Goal: Find contact information: Find contact information

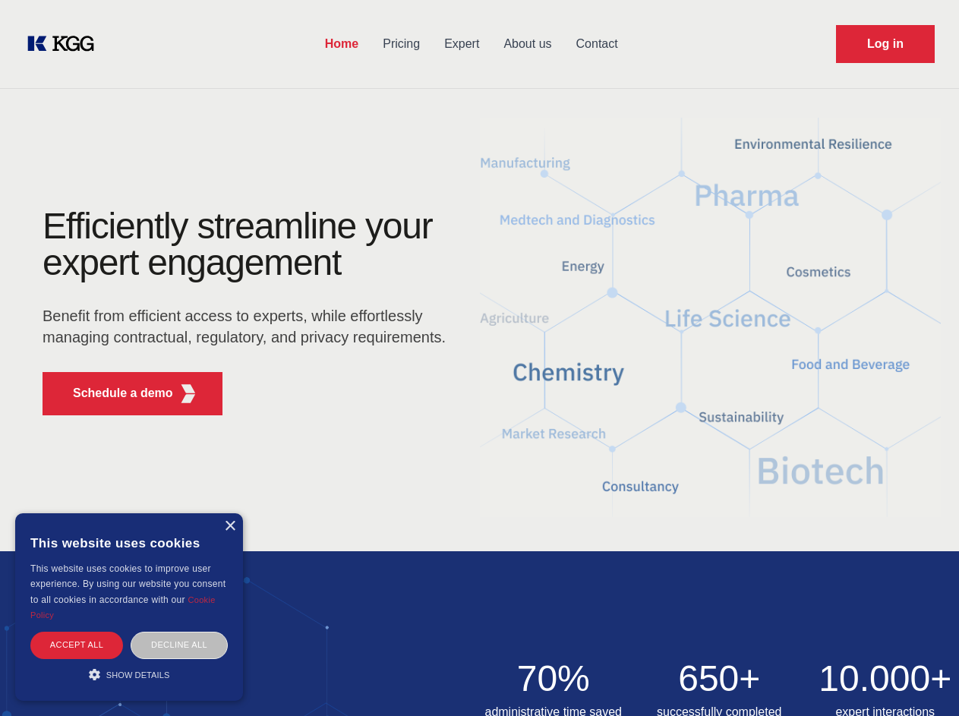
click at [479, 358] on div "Efficiently streamline your expert engagement Benefit from efficient access to …" at bounding box center [249, 317] width 462 height 219
click at [114, 393] on p "Schedule a demo" at bounding box center [123, 393] width 100 height 18
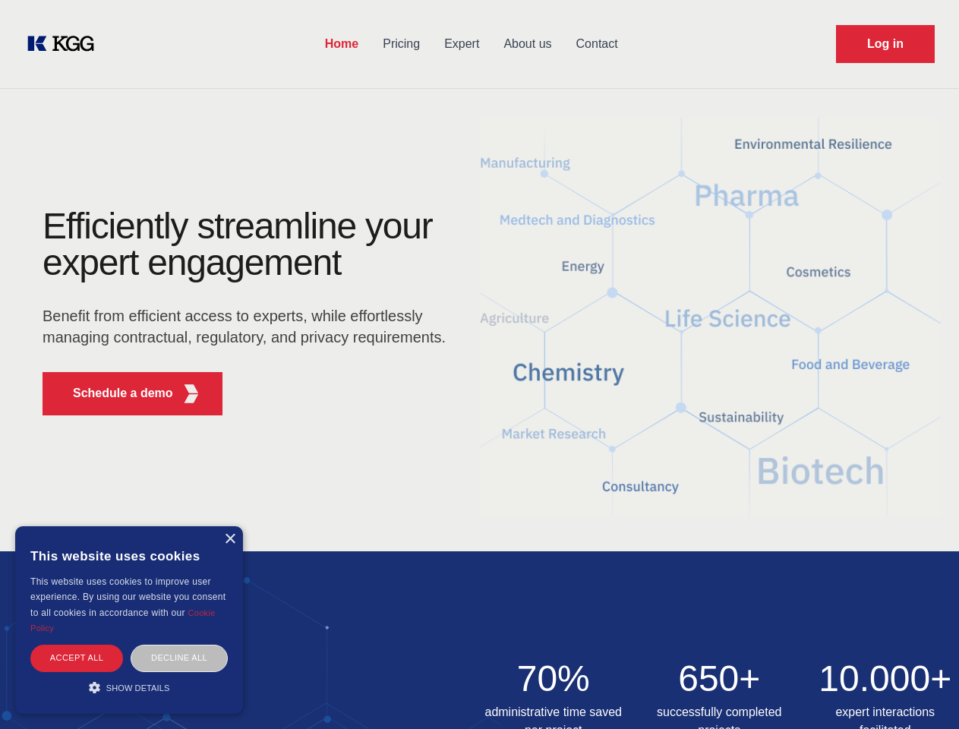
click at [229, 526] on div "× This website uses cookies This website uses cookies to improve user experienc…" at bounding box center [129, 620] width 228 height 188
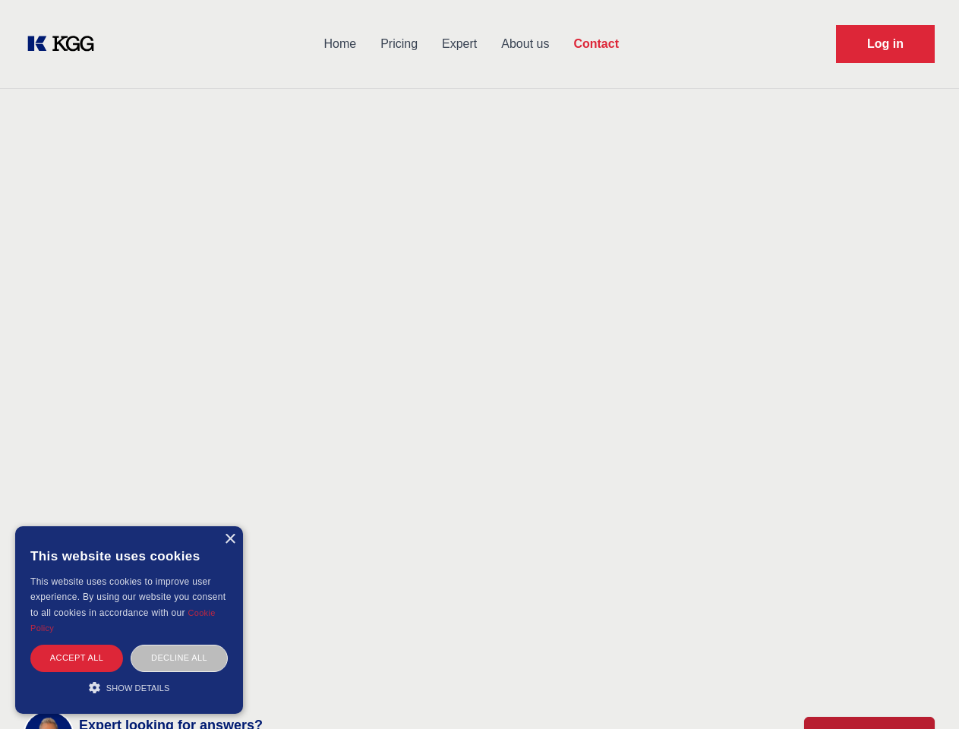
click at [77, 645] on div "Accept all" at bounding box center [76, 658] width 93 height 27
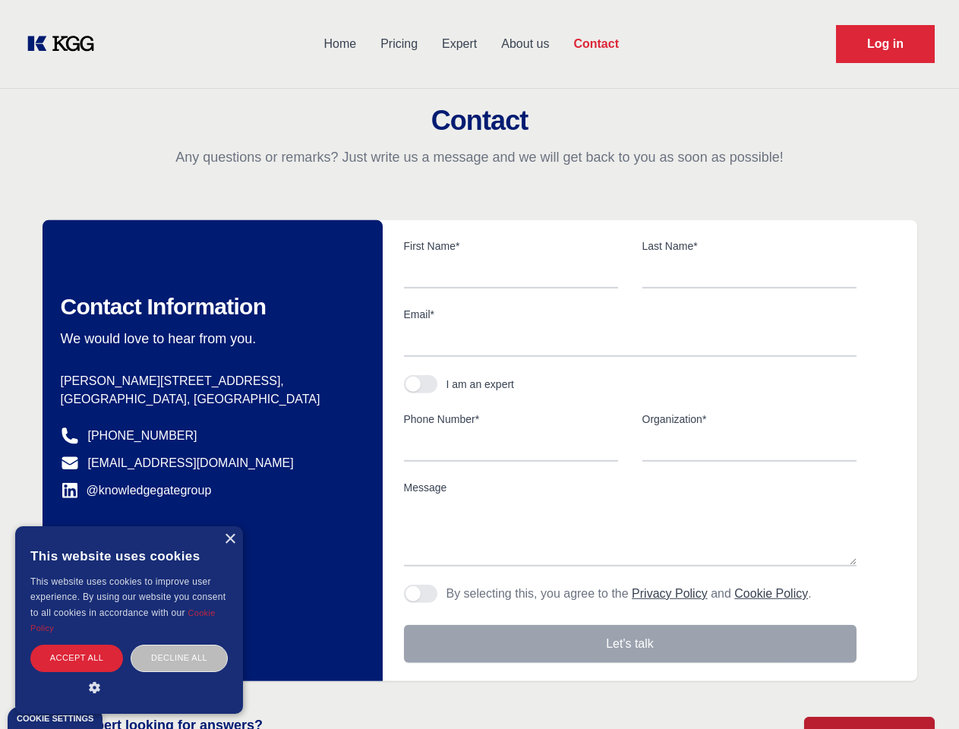
click at [179, 645] on div "Contact Information We would love to hear from you. Postal address [PERSON_NAME…" at bounding box center [213, 450] width 340 height 461
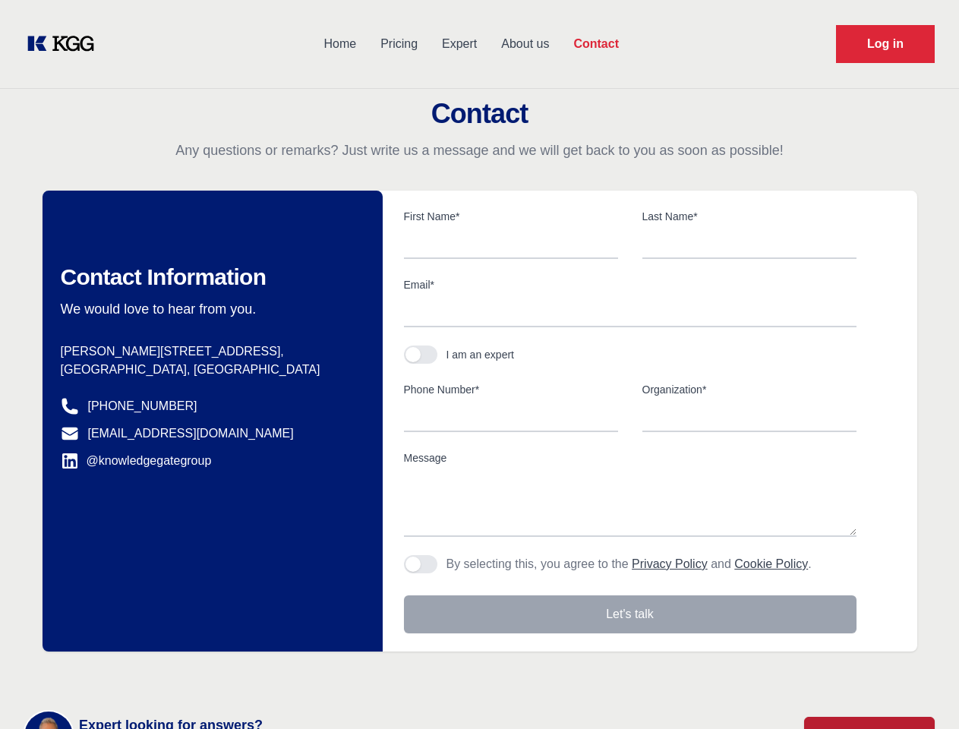
click at [129, 674] on main "Contact Any questions or remarks? Just write us a message and we will get back …" at bounding box center [479, 395] width 959 height 790
